Goal: Obtain resource: Obtain resource

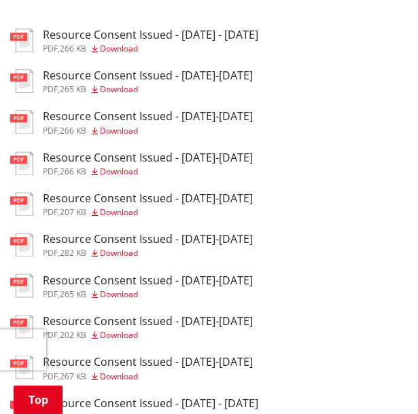
scroll to position [332, 0]
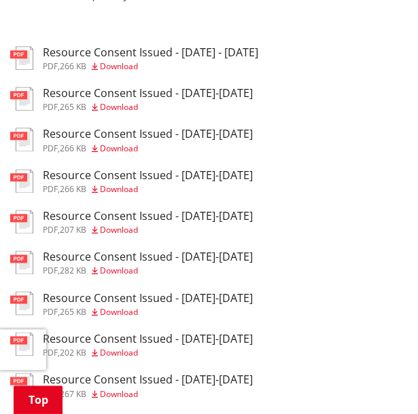
click at [193, 54] on h3 "Resource Consent Issued - [DATE] - [DATE]" at bounding box center [150, 52] width 215 height 13
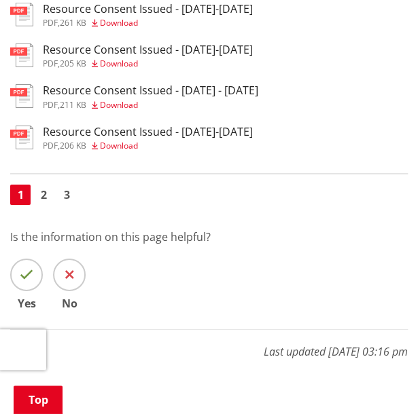
scroll to position [1031, 0]
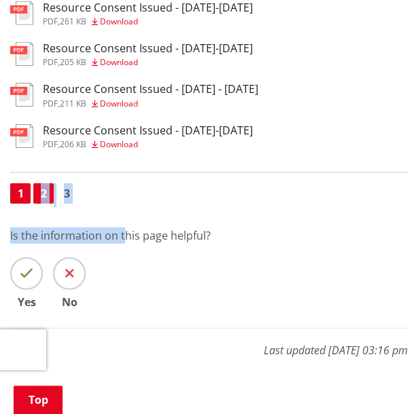
drag, startPoint x: 167, startPoint y: 310, endPoint x: 43, endPoint y: 204, distance: 162.3
click at [43, 204] on link "2" at bounding box center [43, 193] width 20 height 20
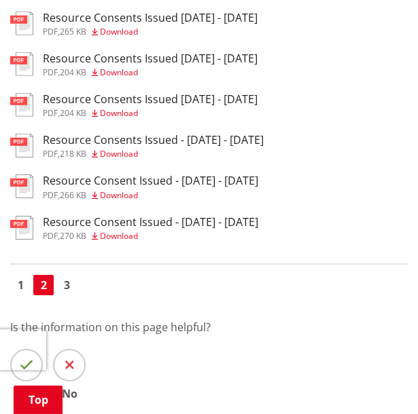
scroll to position [938, 0]
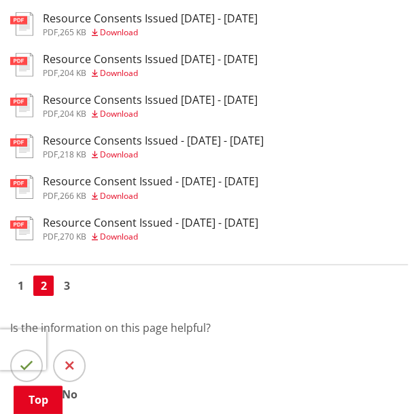
click at [109, 147] on h3 "Resource Consents Issued - [DATE] - [DATE]" at bounding box center [153, 140] width 221 height 13
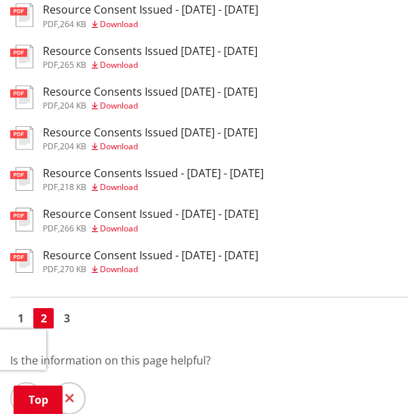
scroll to position [896, 0]
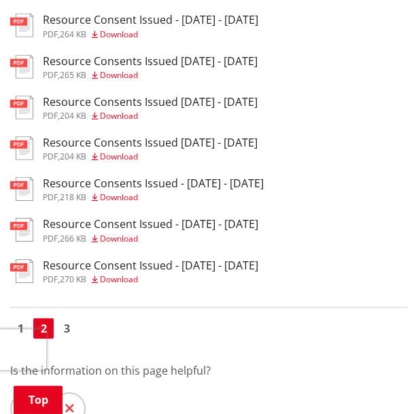
click at [167, 104] on h3 "Resource Consents Issued [DATE] - [DATE]" at bounding box center [150, 102] width 215 height 13
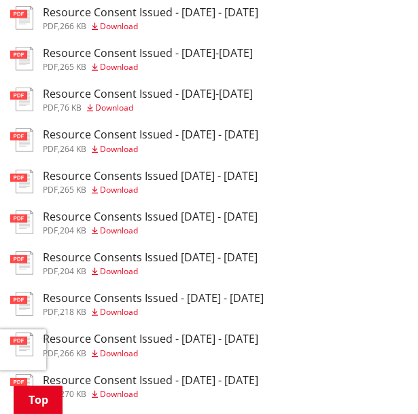
scroll to position [781, 0]
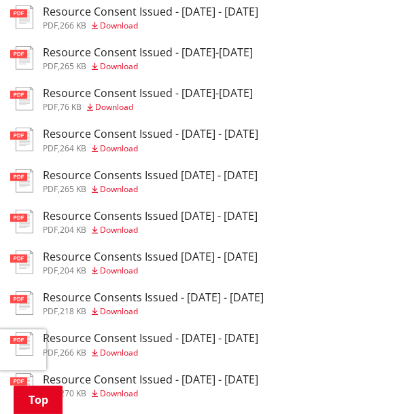
click at [103, 194] on span "Download" at bounding box center [115, 189] width 46 height 12
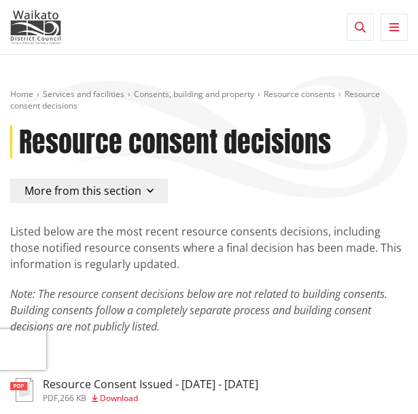
scroll to position [1031, 0]
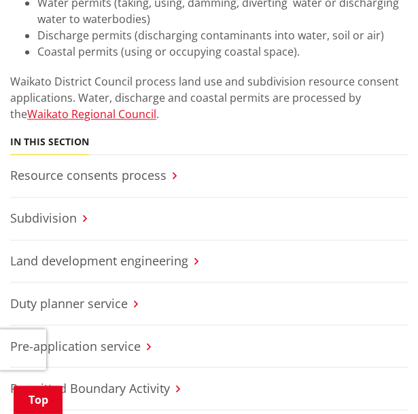
scroll to position [355, 0]
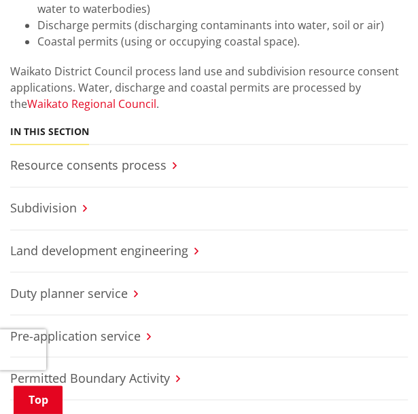
click at [126, 108] on link "Waikato Regional Council" at bounding box center [91, 103] width 129 height 15
